Goal: Task Accomplishment & Management: Use online tool/utility

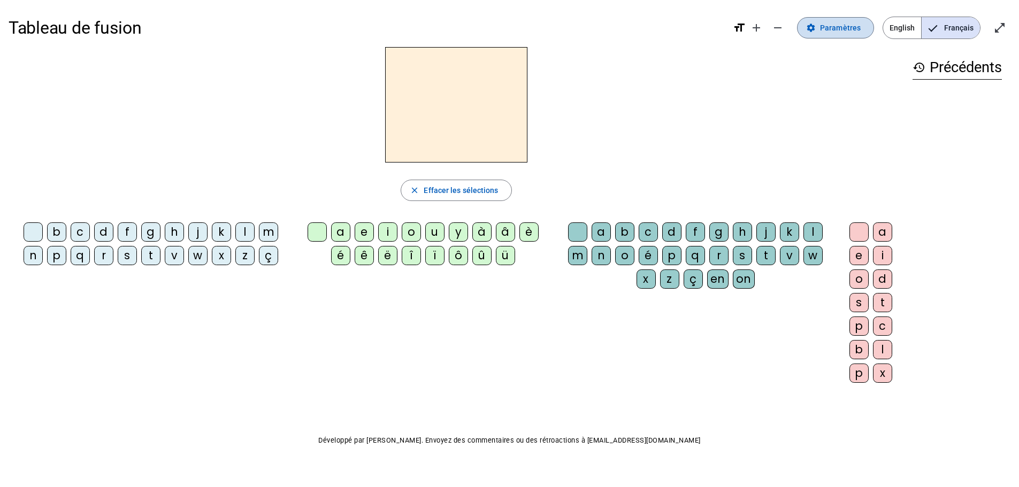
click at [844, 27] on span "Paramètres" at bounding box center [840, 27] width 41 height 13
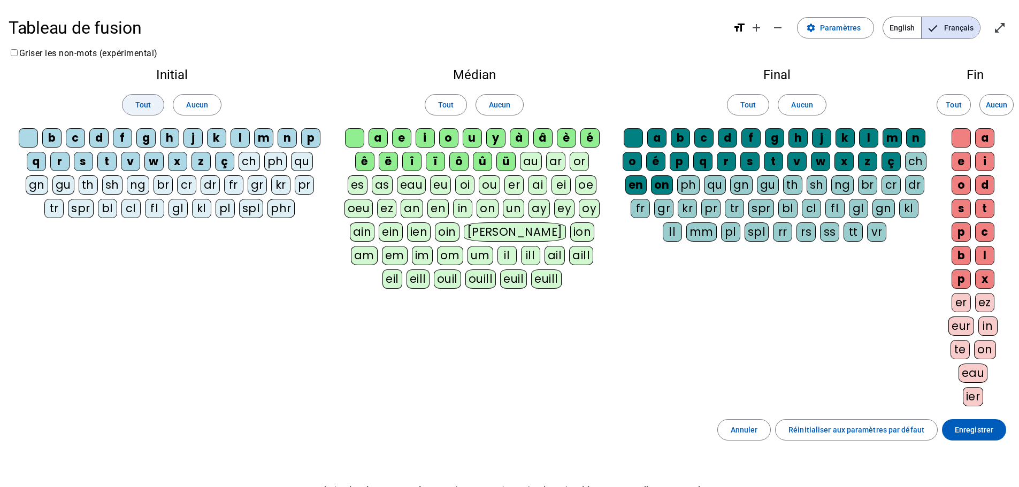
click at [142, 102] on span "Tout" at bounding box center [143, 104] width 16 height 13
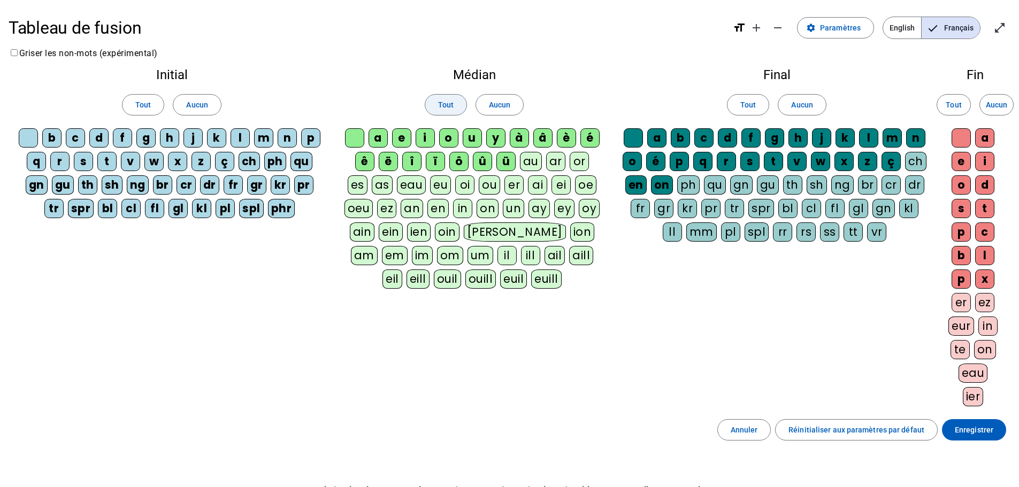
click at [465, 104] on span at bounding box center [445, 105] width 41 height 26
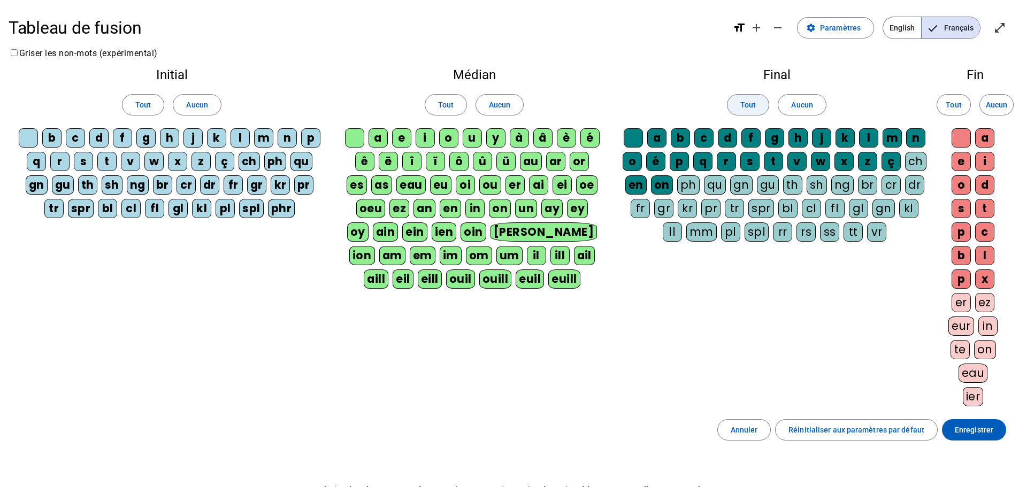
click at [742, 100] on span "Tout" at bounding box center [749, 104] width 16 height 13
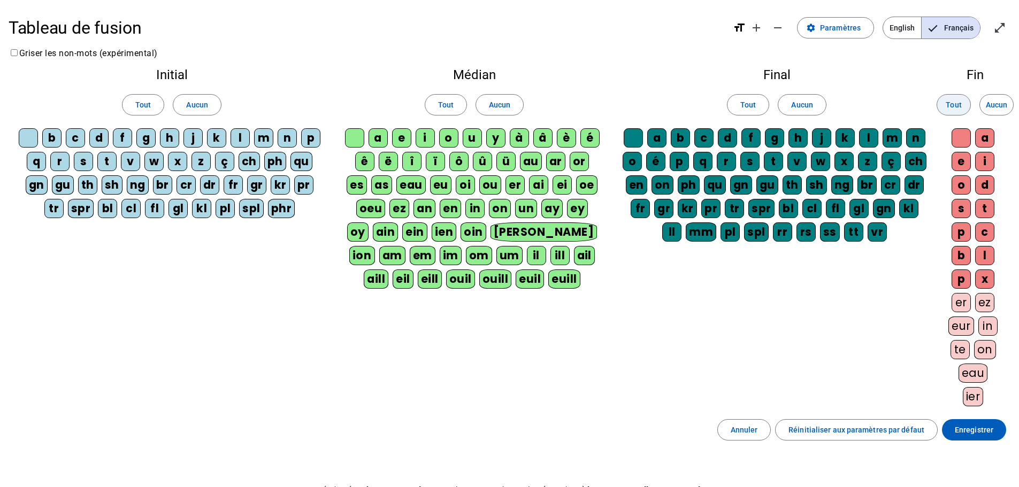
click at [964, 104] on span at bounding box center [953, 105] width 33 height 26
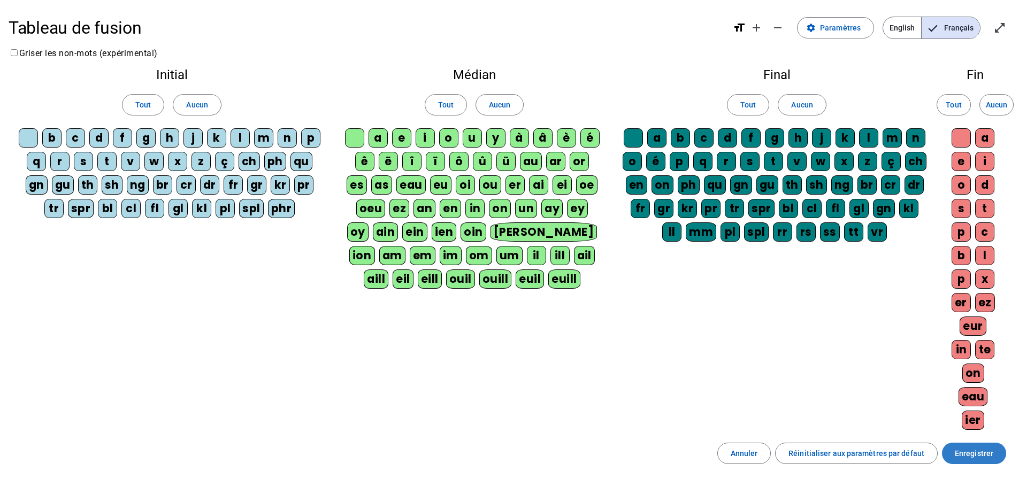
click at [959, 454] on span "Enregistrer" at bounding box center [974, 453] width 39 height 13
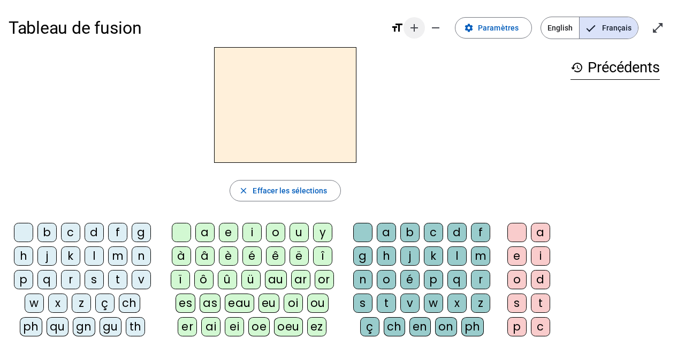
click at [413, 25] on mat-icon "add" at bounding box center [414, 27] width 13 height 13
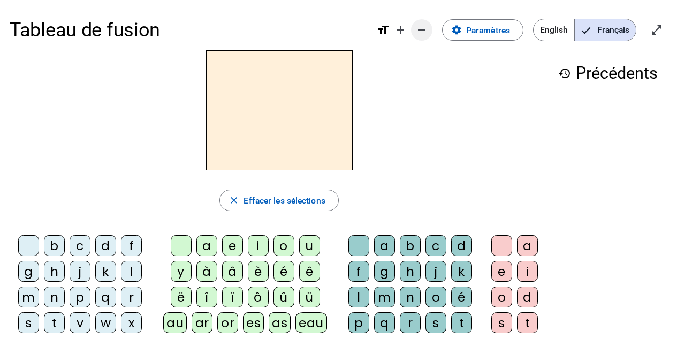
click at [418, 27] on mat-icon "remove" at bounding box center [421, 30] width 13 height 13
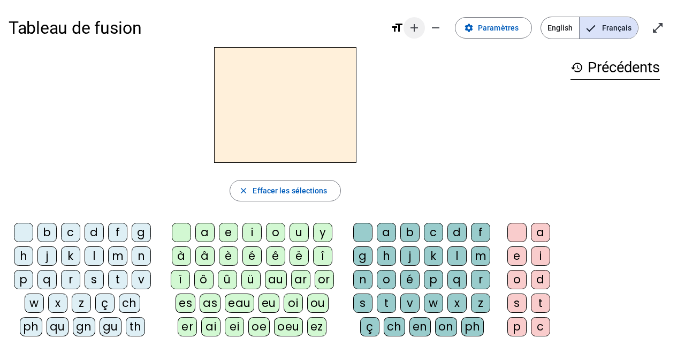
click at [418, 28] on mat-icon "add" at bounding box center [414, 27] width 13 height 13
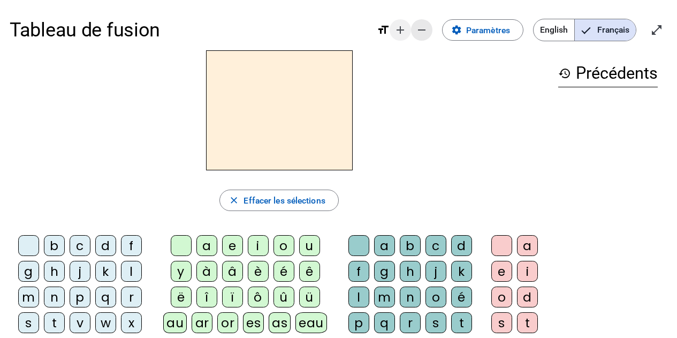
click at [418, 28] on mat-icon "remove" at bounding box center [421, 30] width 13 height 13
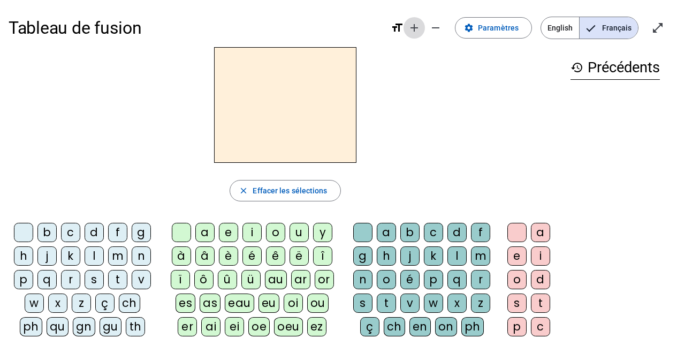
click at [418, 28] on mat-icon "add" at bounding box center [414, 27] width 13 height 13
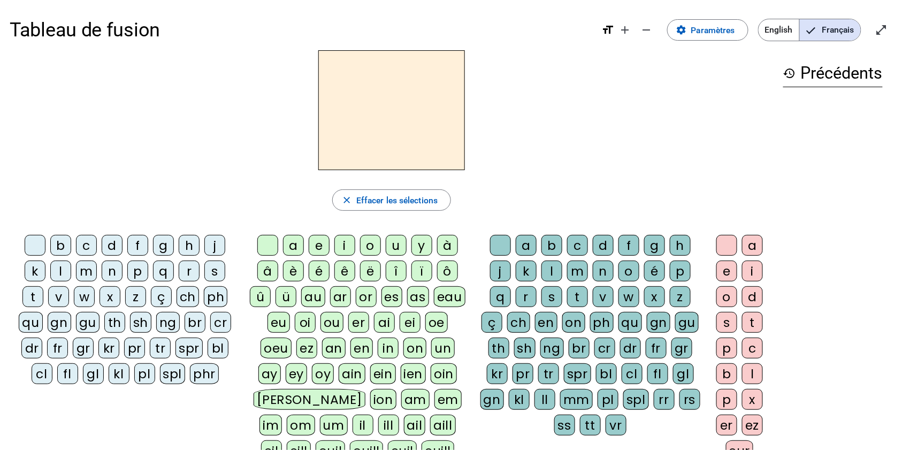
click at [219, 269] on div "s" at bounding box center [214, 271] width 21 height 21
click at [396, 246] on div "u" at bounding box center [396, 245] width 21 height 21
click at [556, 242] on div "b" at bounding box center [551, 245] width 21 height 21
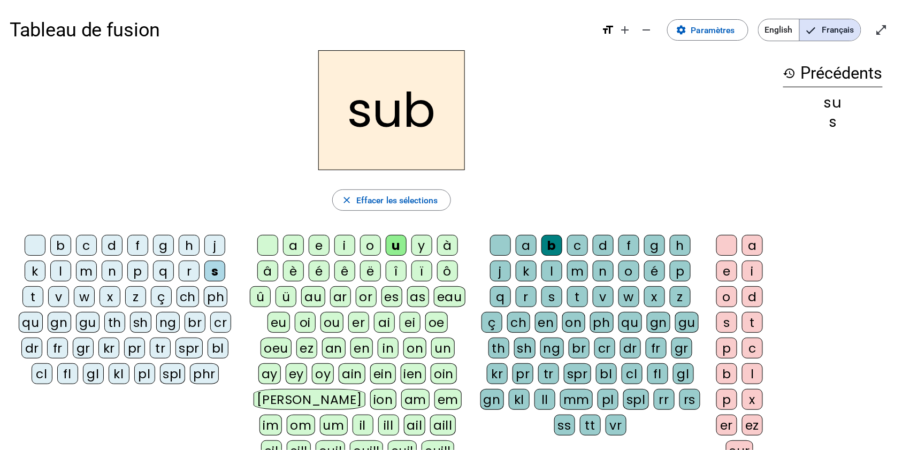
click at [505, 249] on div at bounding box center [500, 245] width 21 height 21
click at [62, 239] on div "b" at bounding box center [60, 245] width 21 height 21
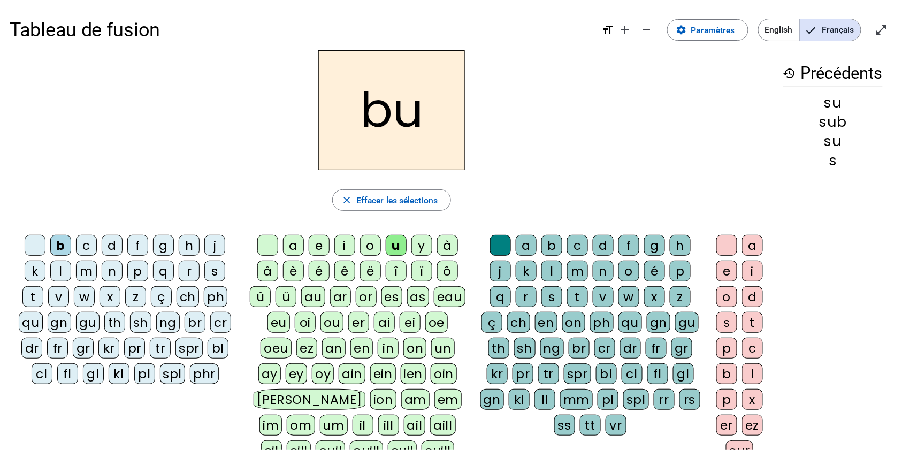
click at [56, 274] on div "l" at bounding box center [60, 271] width 21 height 21
click at [116, 245] on div "d" at bounding box center [112, 245] width 21 height 21
click at [32, 294] on div "t" at bounding box center [32, 296] width 21 height 21
click at [296, 243] on div "a" at bounding box center [293, 245] width 21 height 21
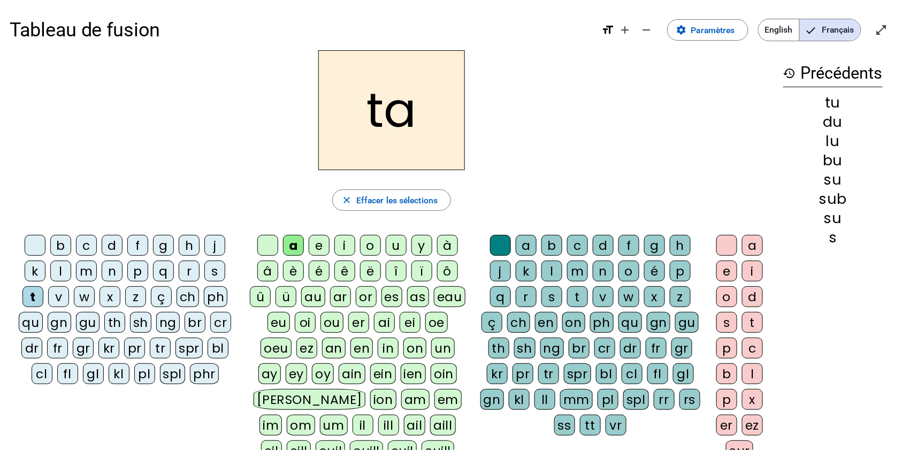
click at [224, 271] on div "s" at bounding box center [214, 271] width 21 height 21
click at [86, 274] on div "m" at bounding box center [86, 271] width 21 height 21
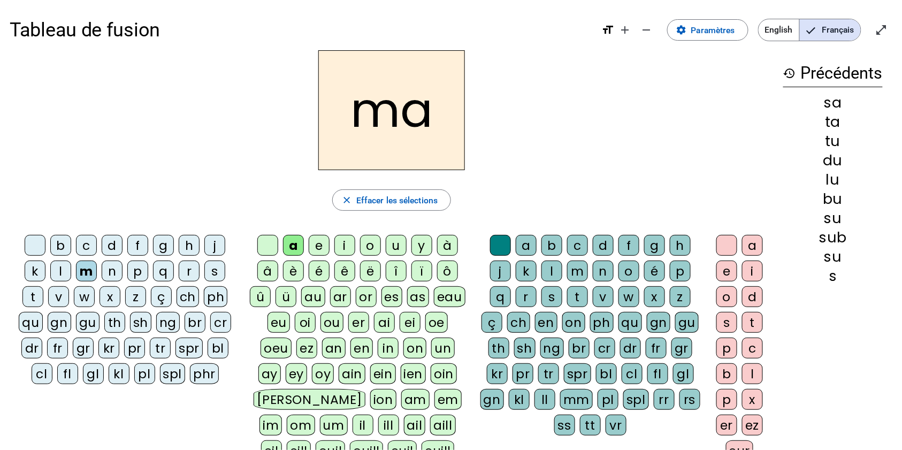
click at [61, 269] on div "l" at bounding box center [60, 271] width 21 height 21
click at [324, 246] on div "e" at bounding box center [319, 245] width 21 height 21
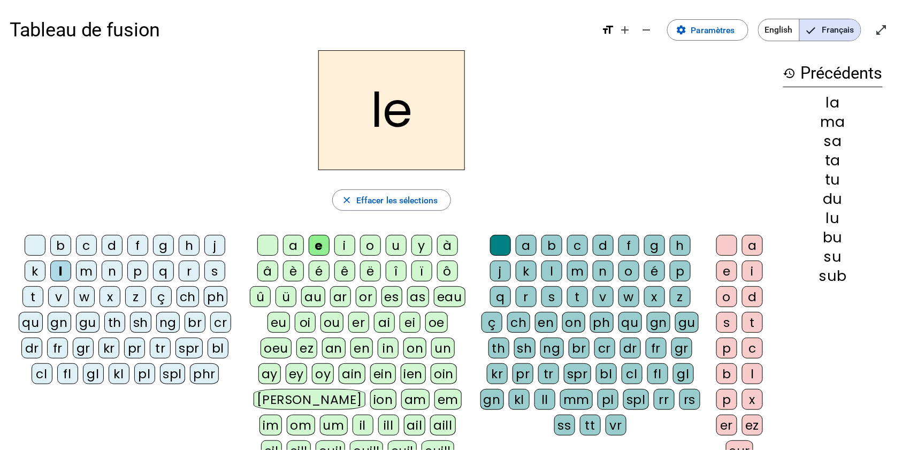
click at [223, 268] on div "s" at bounding box center [214, 271] width 21 height 21
click at [428, 245] on div "y" at bounding box center [421, 245] width 21 height 21
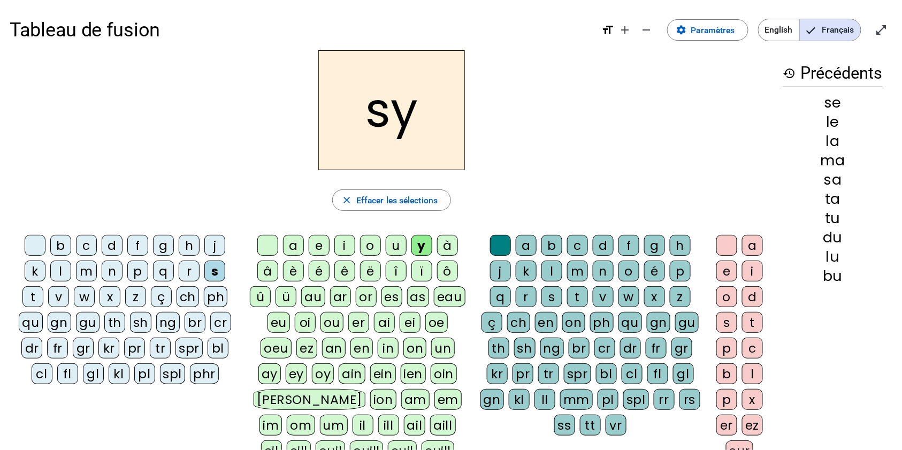
click at [351, 247] on div "i" at bounding box center [344, 245] width 21 height 21
click at [109, 273] on div "n" at bounding box center [112, 271] width 21 height 21
